Goal: Task Accomplishment & Management: Manage account settings

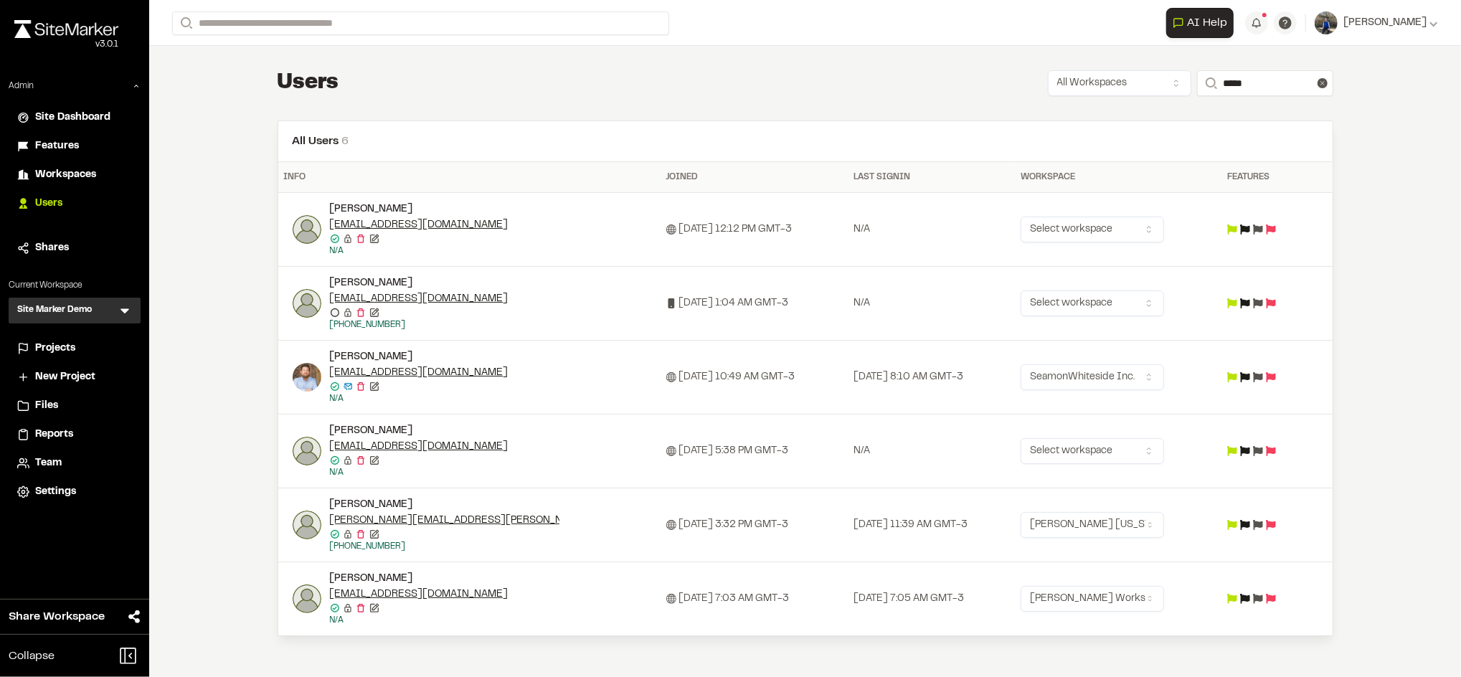
click at [1276, 376] on icon at bounding box center [1271, 377] width 10 height 10
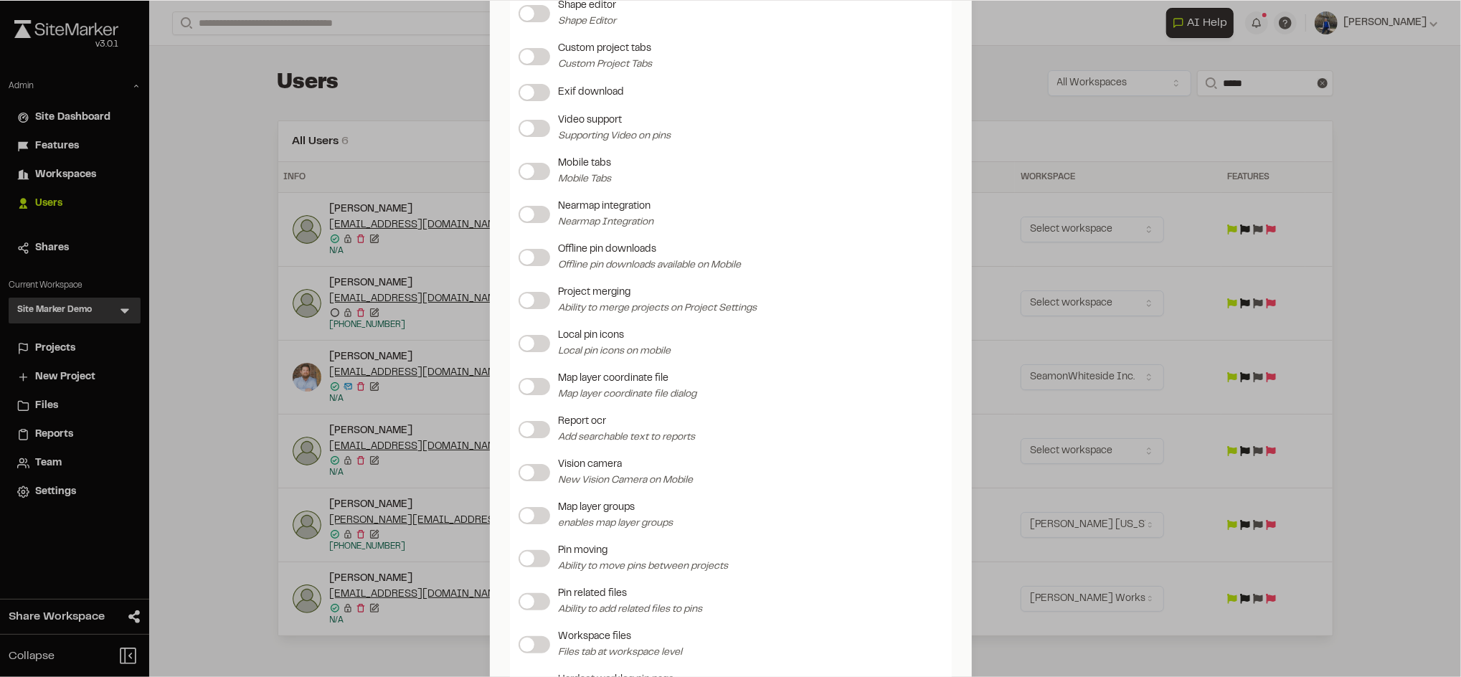
scroll to position [1298, 0]
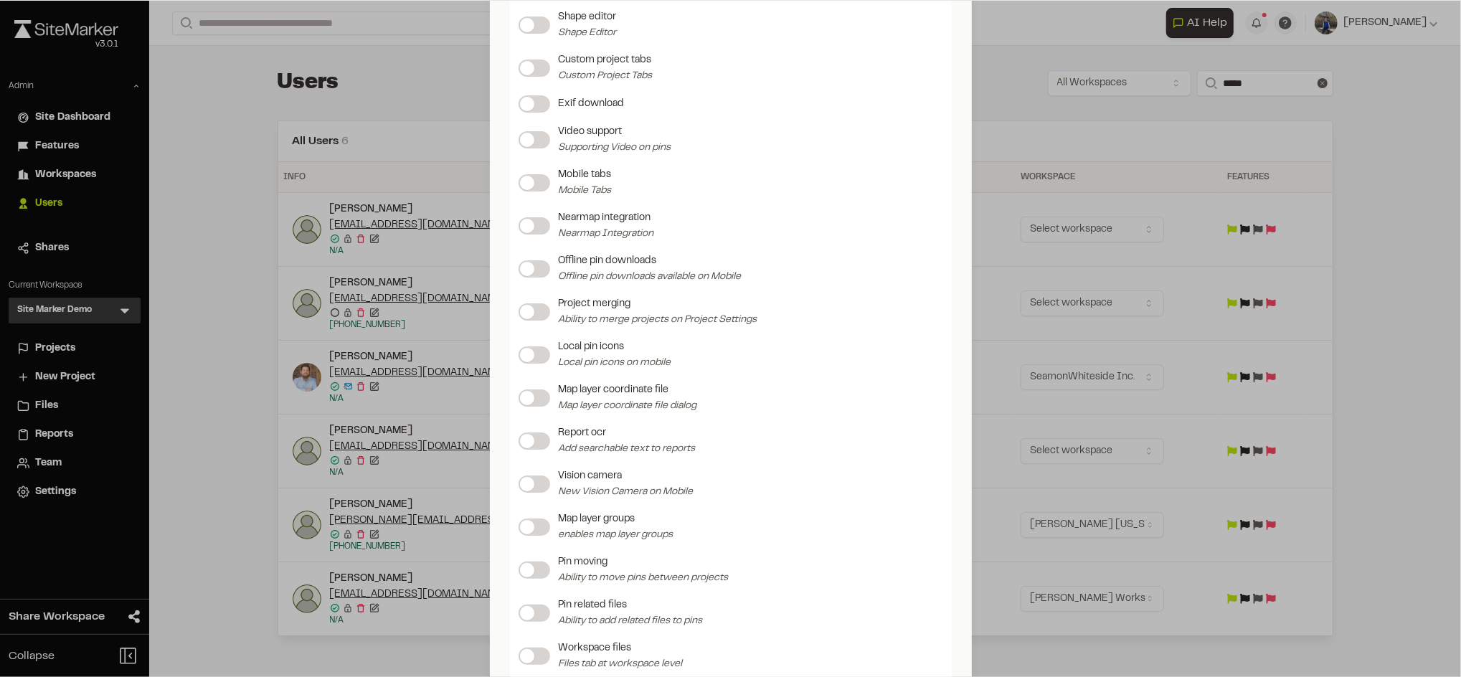
click at [531, 265] on label at bounding box center [535, 268] width 32 height 17
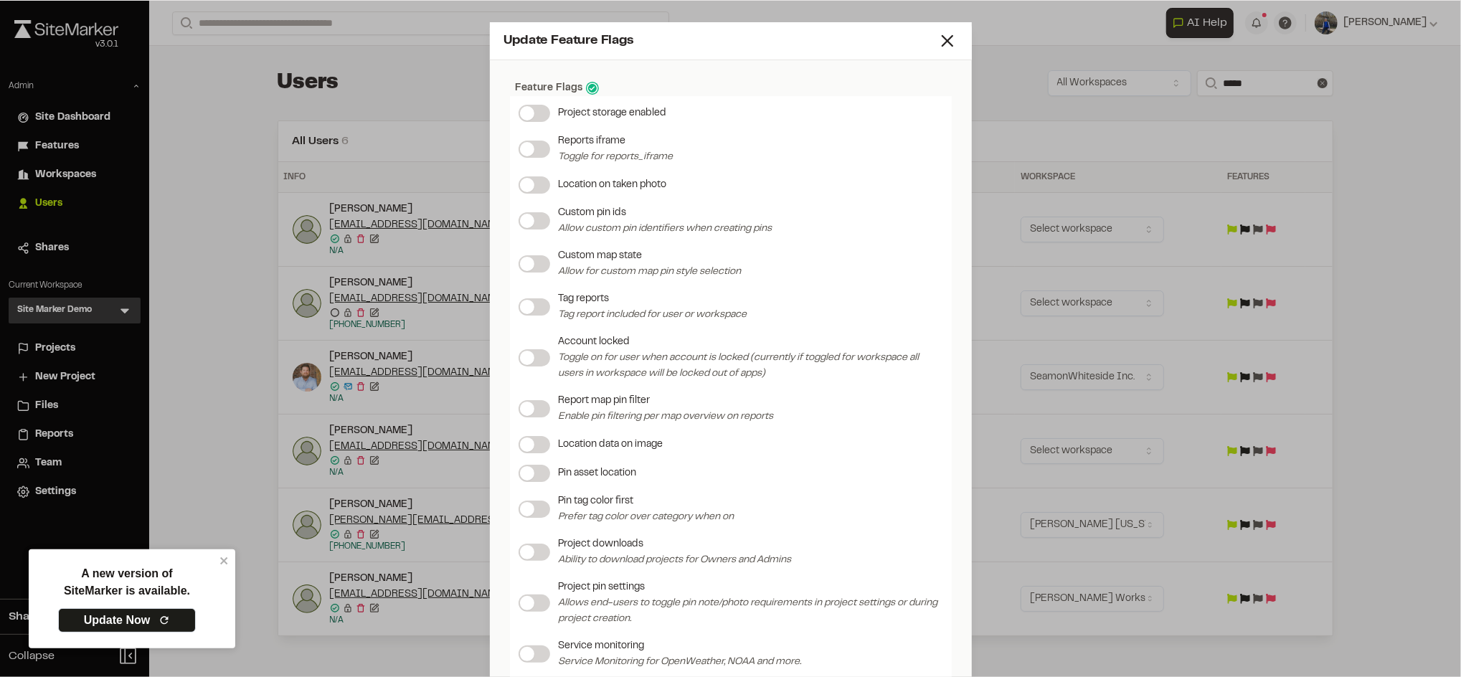
scroll to position [0, 0]
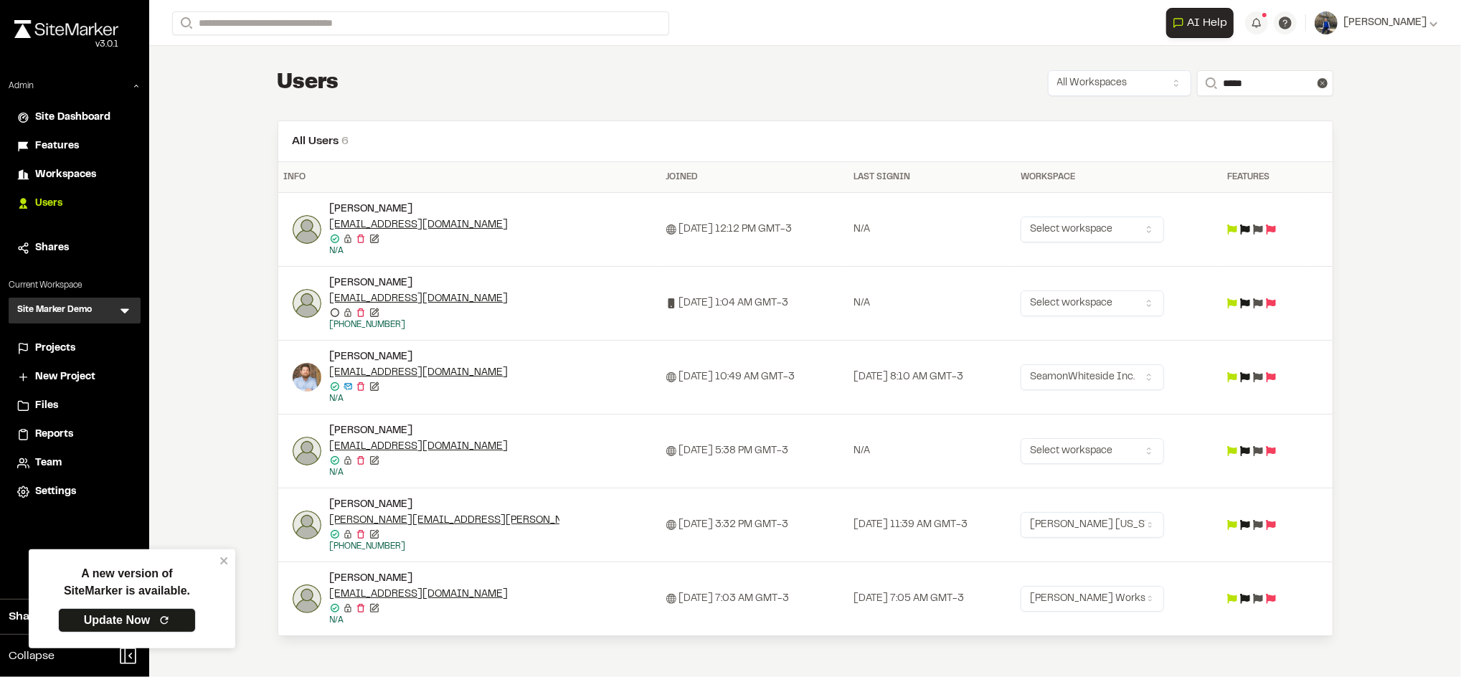
click at [1061, 12] on div "Update Feature Flags Feature Flags Project storage enabled Reports iframe Toggl…" at bounding box center [730, 349] width 1461 height 677
click at [1255, 88] on input "*****" at bounding box center [1265, 83] width 136 height 26
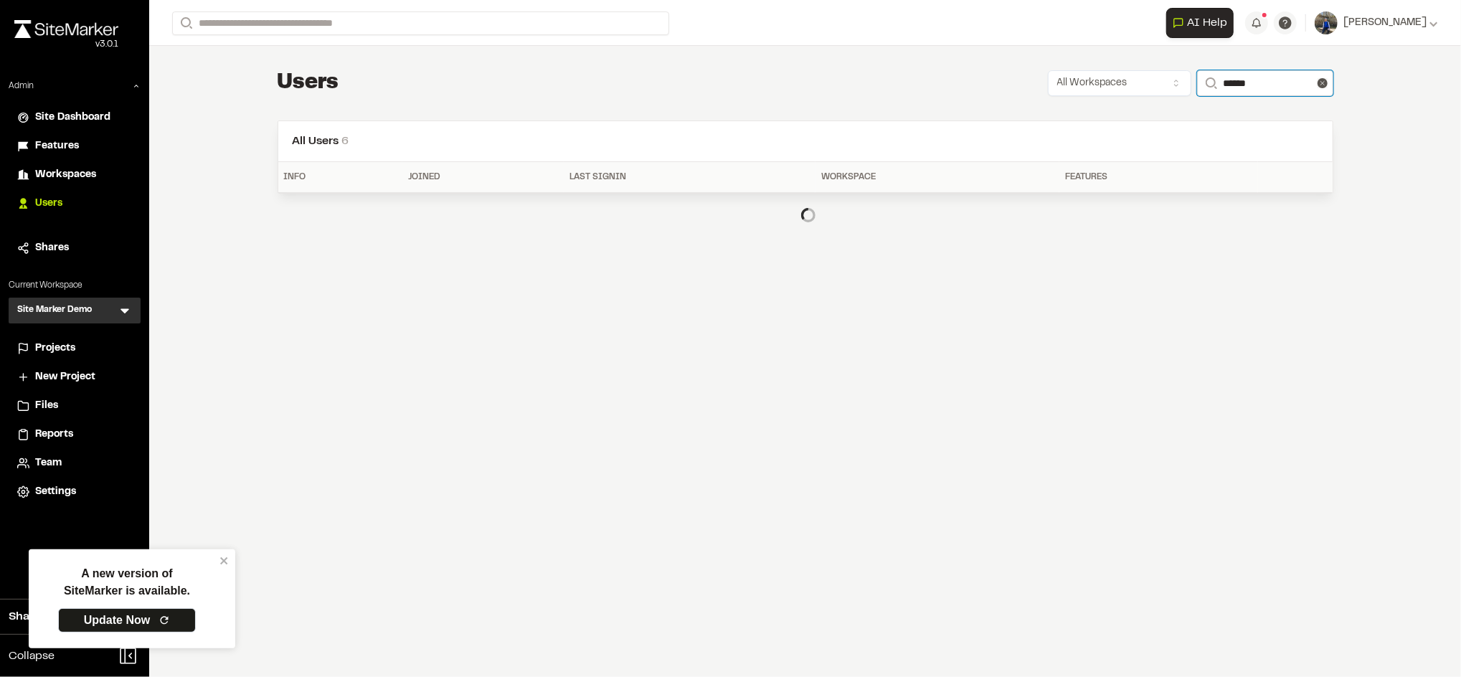
type input "**********"
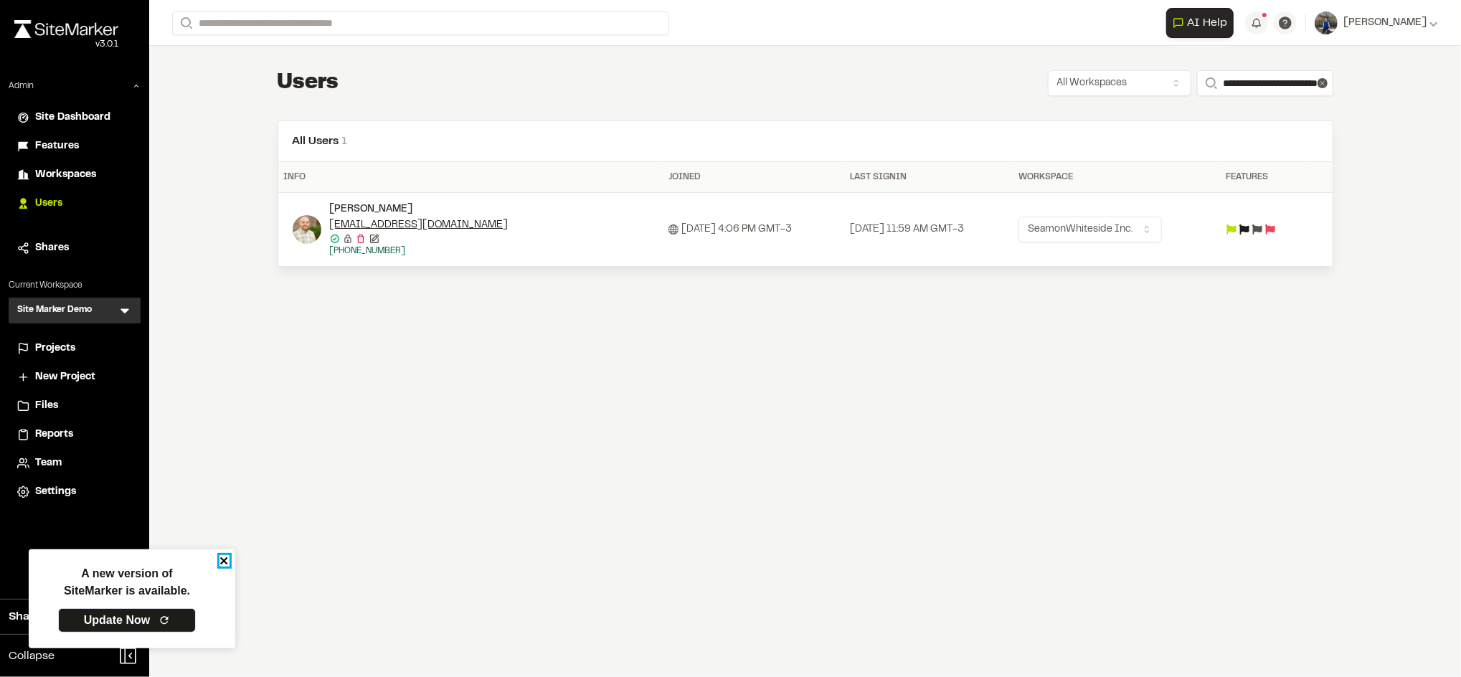
click at [228, 560] on icon "close" at bounding box center [224, 560] width 10 height 11
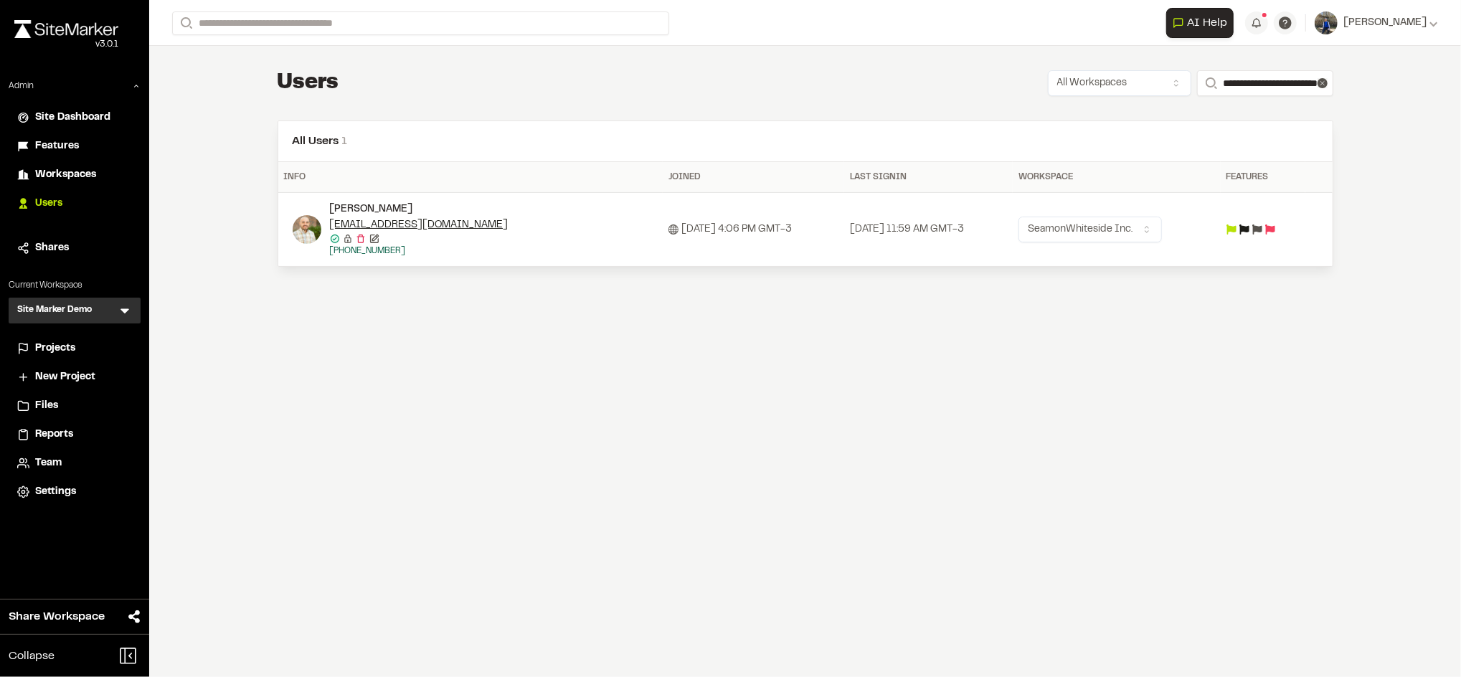
click at [1275, 230] on icon at bounding box center [1270, 230] width 10 height 10
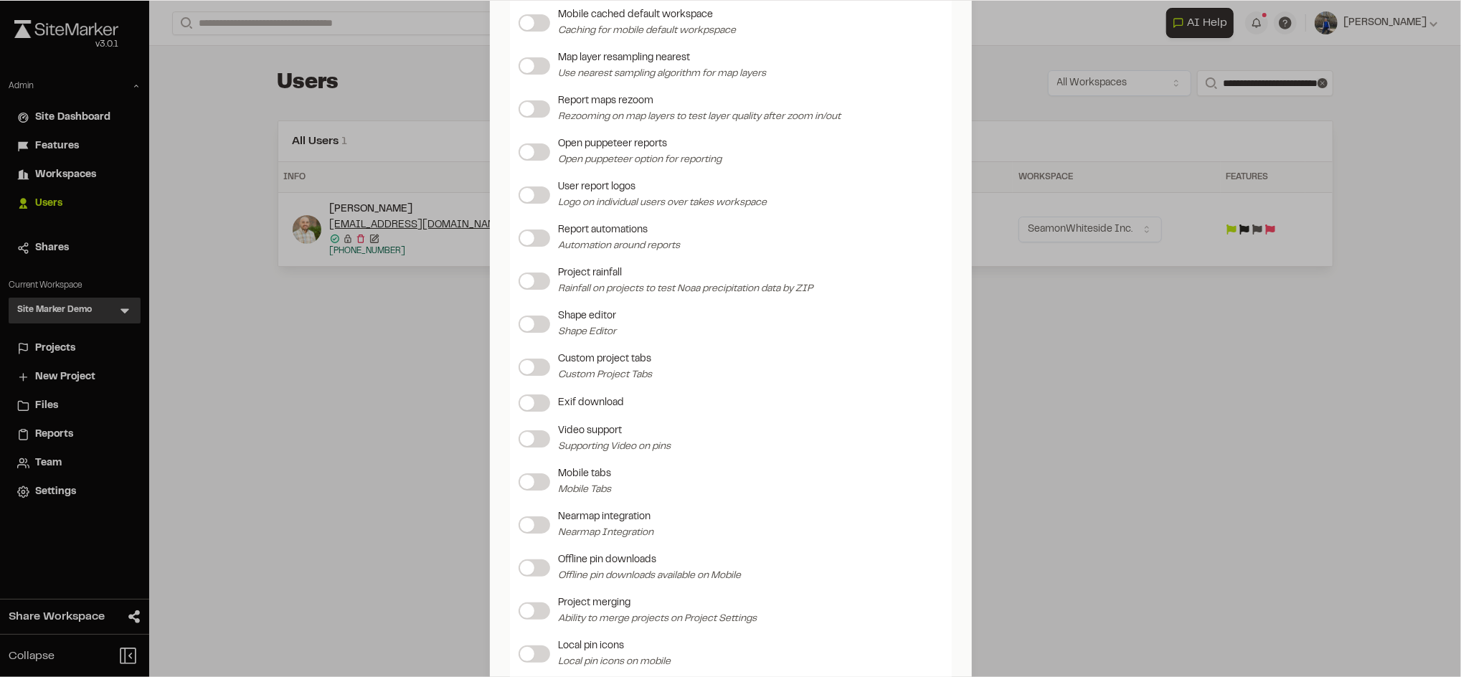
scroll to position [1001, 0]
click at [520, 565] on span at bounding box center [527, 565] width 14 height 14
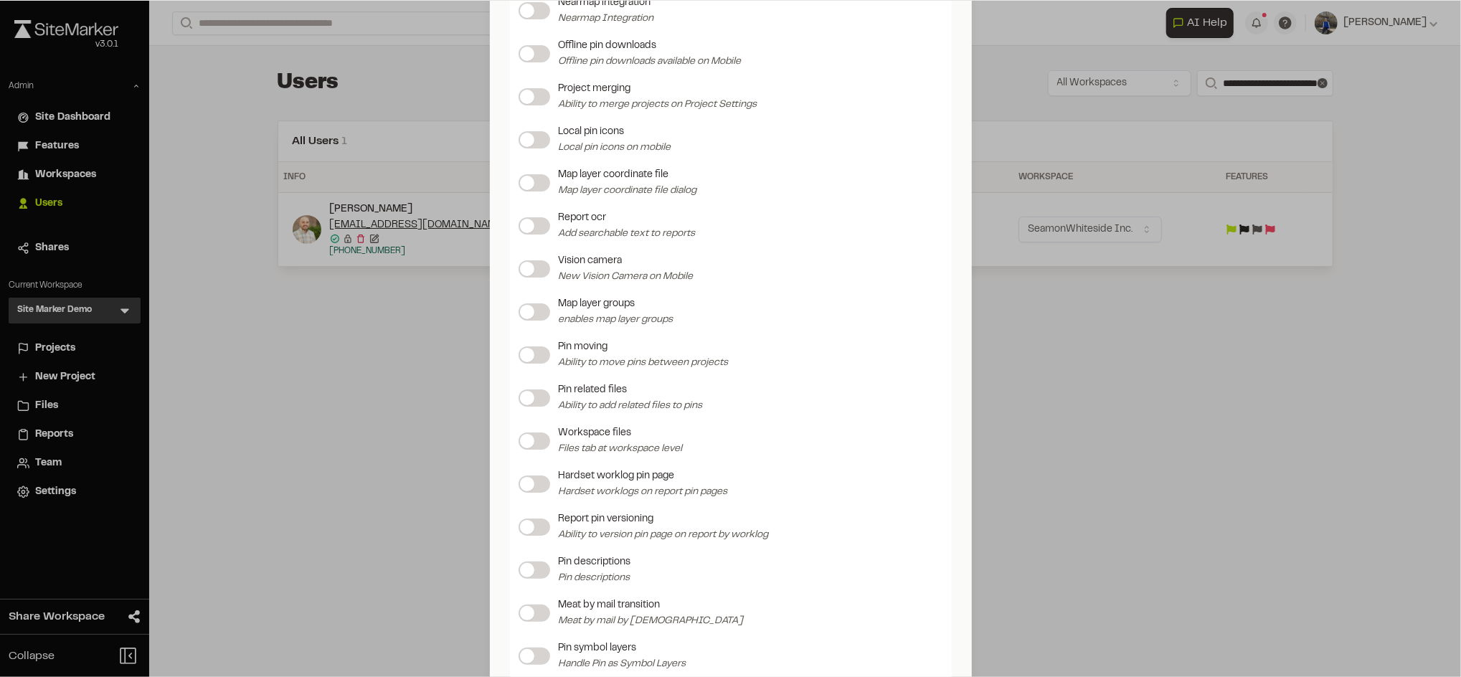
scroll to position [1511, 0]
click at [1123, 429] on div "Update Feature Flags Feature Flags Project storage enabled Reports iframe Toggl…" at bounding box center [730, 338] width 1461 height 677
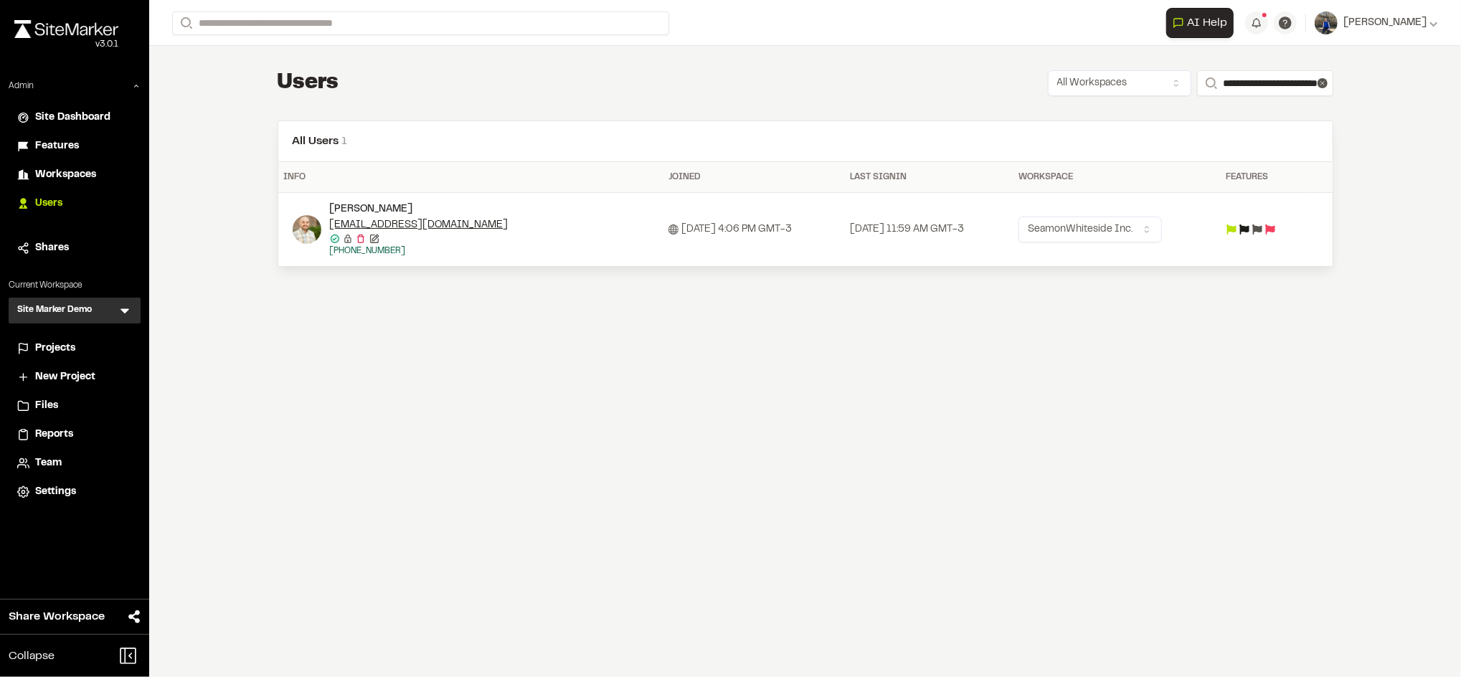
click at [792, 30] on form "Search" at bounding box center [669, 23] width 994 height 24
click at [1324, 82] on icon at bounding box center [1323, 83] width 10 height 10
